Goal: Information Seeking & Learning: Learn about a topic

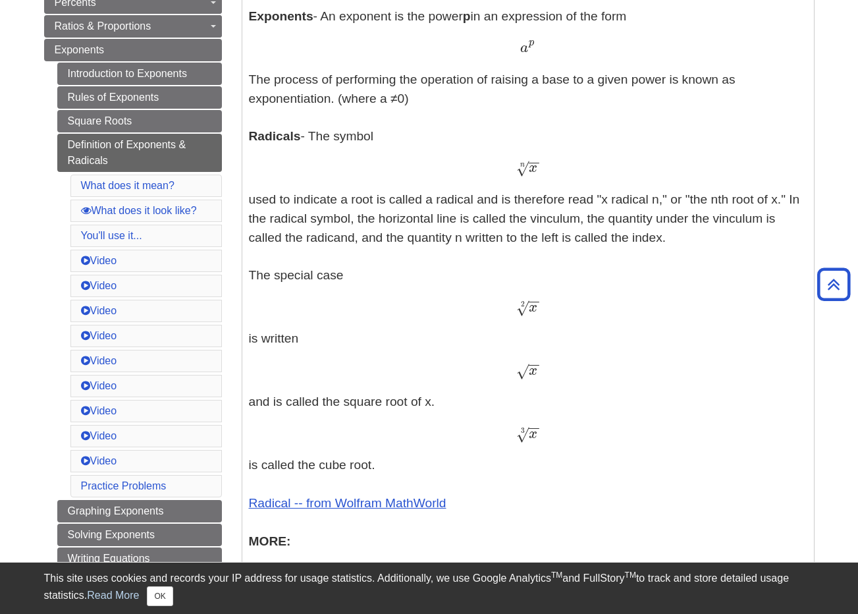
scroll to position [239, 0]
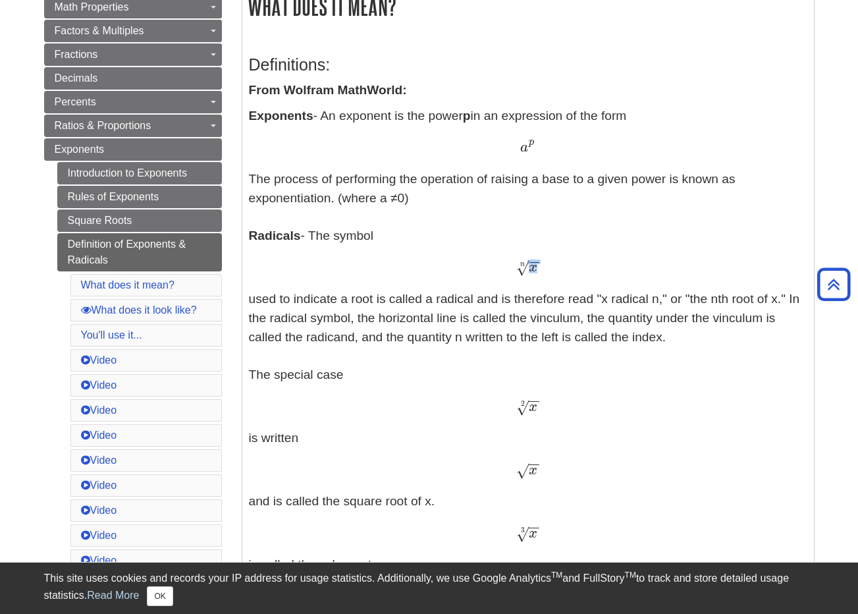
drag, startPoint x: 518, startPoint y: 271, endPoint x: 535, endPoint y: 257, distance: 21.6
click at [535, 257] on p "Exponents - An exponent is the power p in an expression of the form a p a p The…" at bounding box center [528, 473] width 558 height 733
drag, startPoint x: 519, startPoint y: 264, endPoint x: 543, endPoint y: 267, distance: 24.6
click at [543, 267] on div "x − − √ n x n" at bounding box center [528, 267] width 558 height 19
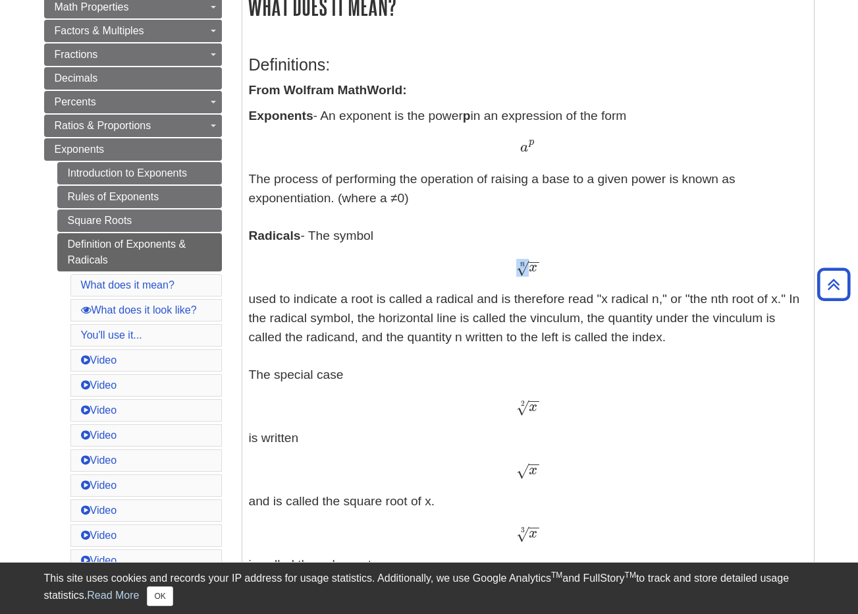
click at [529, 415] on p "Exponents - An exponent is the power p in an expression of the form a p a p The…" at bounding box center [528, 473] width 558 height 733
drag, startPoint x: 526, startPoint y: 407, endPoint x: 533, endPoint y: 408, distance: 6.6
click at [527, 407] on span "√" at bounding box center [522, 407] width 13 height 18
click at [526, 404] on span "√" at bounding box center [522, 407] width 13 height 18
drag, startPoint x: 518, startPoint y: 401, endPoint x: 541, endPoint y: 423, distance: 31.7
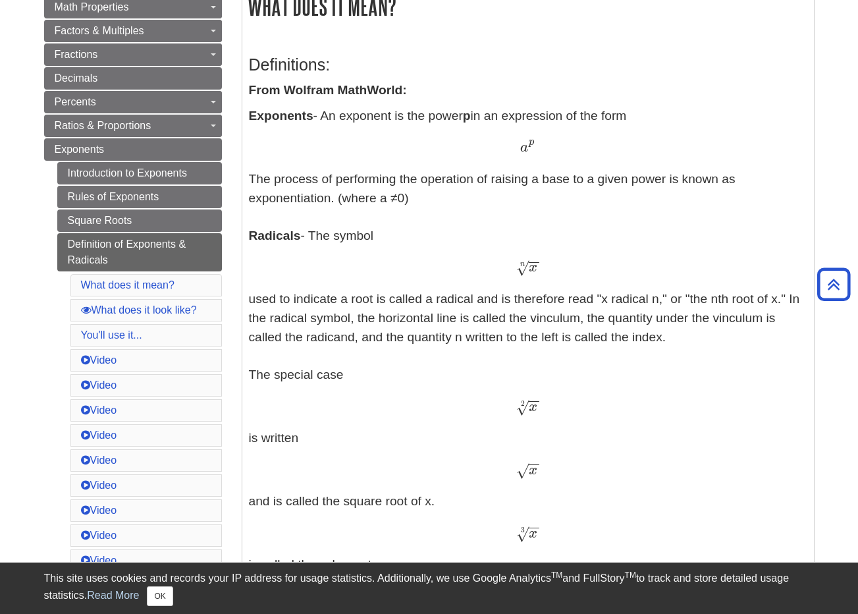
click at [537, 422] on p "Exponents - An exponent is the power p in an expression of the form a p a p The…" at bounding box center [528, 473] width 558 height 733
click at [543, 423] on p "Exponents - An exponent is the power p in an expression of the form a p a p The…" at bounding box center [528, 473] width 558 height 733
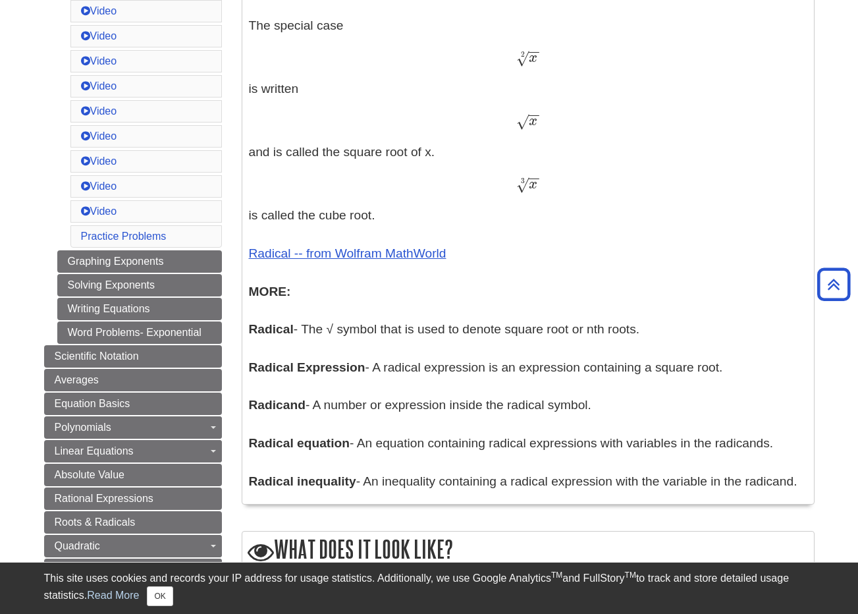
scroll to position [766, 0]
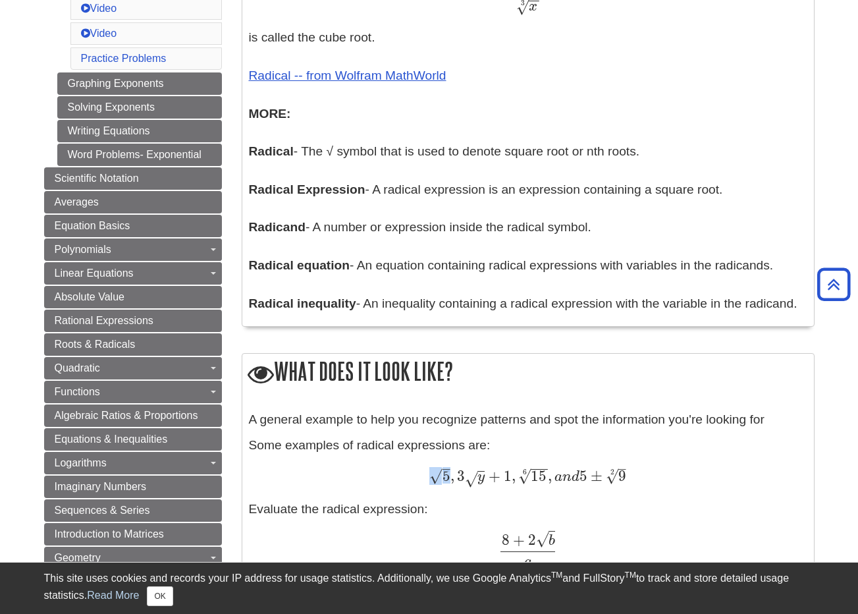
drag, startPoint x: 426, startPoint y: 479, endPoint x: 440, endPoint y: 477, distance: 13.9
click at [440, 477] on div "5 – √ , 3 y √ + 1 , 15 − − √ 6 , a n d 5 ± 9 – √ 2 5 , 3 y + 1 , 15 6 , a n d 5…" at bounding box center [528, 477] width 558 height 20
copy span "5 – √"
